Goal: Find specific page/section: Find specific page/section

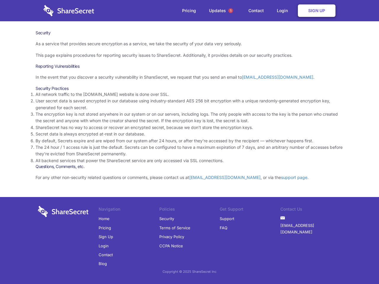
click at [190, 142] on li "By default, Secrets expire and are wiped from our system after 24 hours, or aft…" at bounding box center [190, 141] width 308 height 7
click at [231, 11] on span "1" at bounding box center [230, 10] width 5 height 5
